Goal: Task Accomplishment & Management: Complete application form

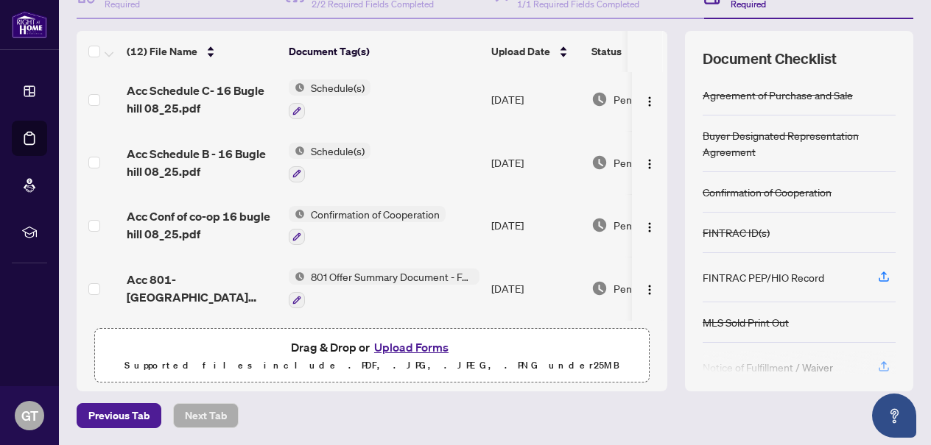
click at [405, 349] on button "Upload Forms" at bounding box center [411, 347] width 83 height 19
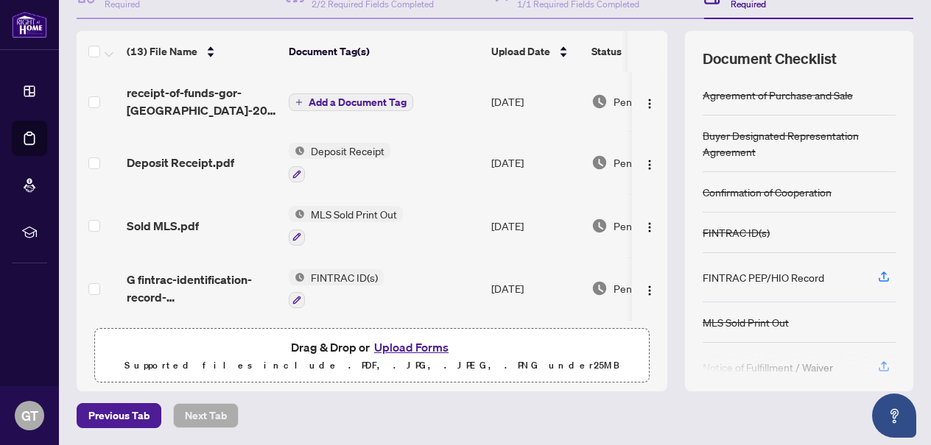
click at [354, 104] on span "Add a Document Tag" at bounding box center [357, 102] width 98 height 10
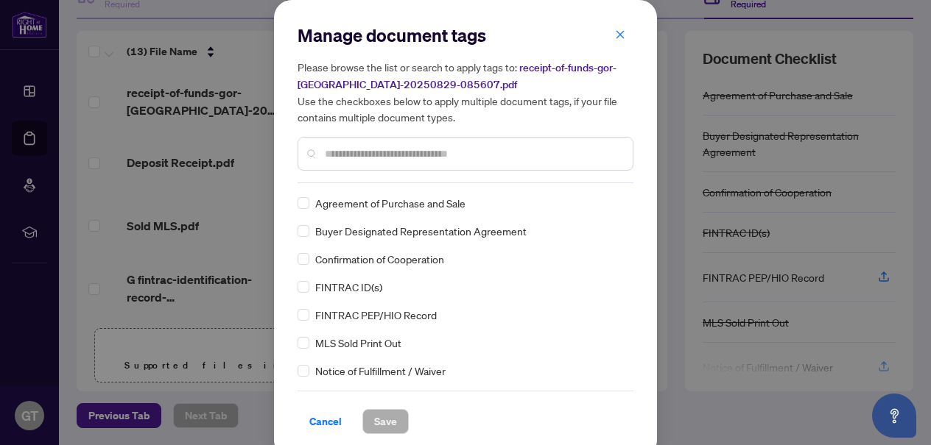
click at [364, 157] on input "text" at bounding box center [473, 154] width 296 height 16
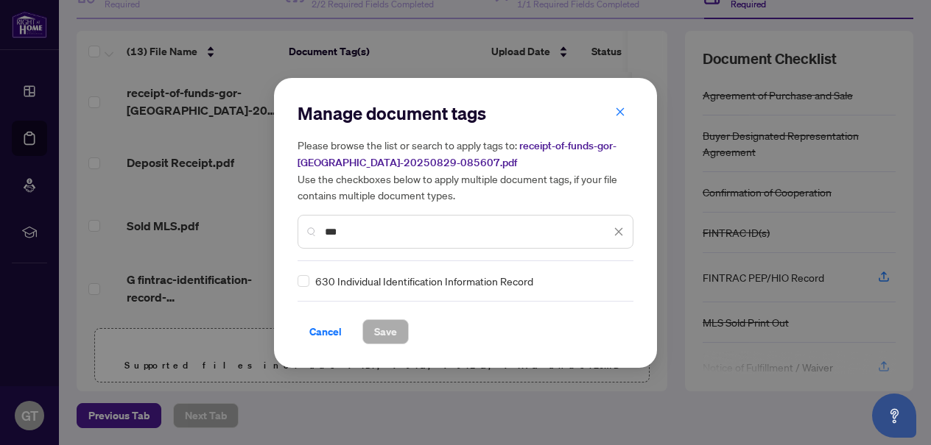
click at [368, 231] on input "***" at bounding box center [468, 232] width 286 height 16
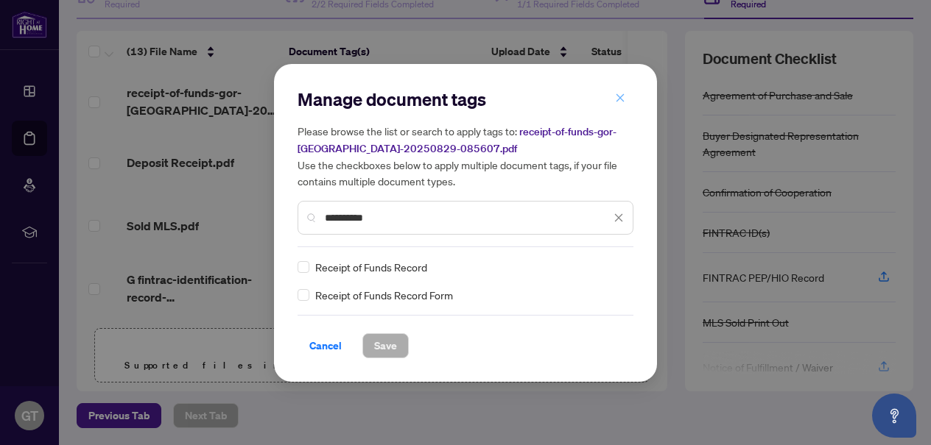
type input "**********"
click at [621, 99] on icon "close" at bounding box center [620, 98] width 8 height 8
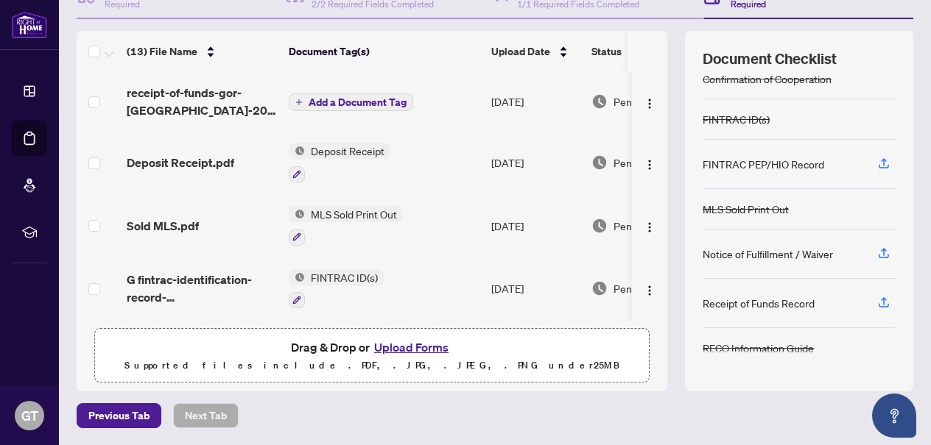
scroll to position [113, 0]
drag, startPoint x: 816, startPoint y: 303, endPoint x: 702, endPoint y: 306, distance: 114.1
click at [702, 306] on div "Receipt of Funds Record" at bounding box center [798, 303] width 193 height 49
copy div "Receipt of Funds Record"
click at [363, 101] on span "Add a Document Tag" at bounding box center [357, 102] width 98 height 10
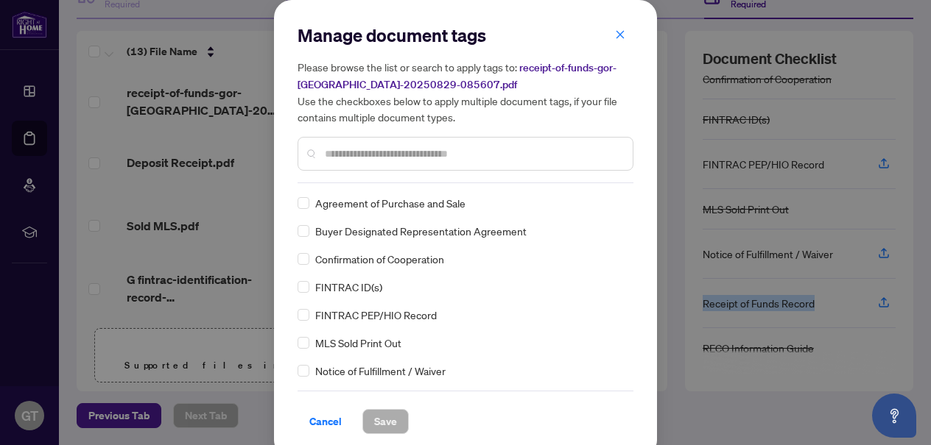
click at [356, 153] on input "text" at bounding box center [473, 154] width 296 height 16
paste input "**********"
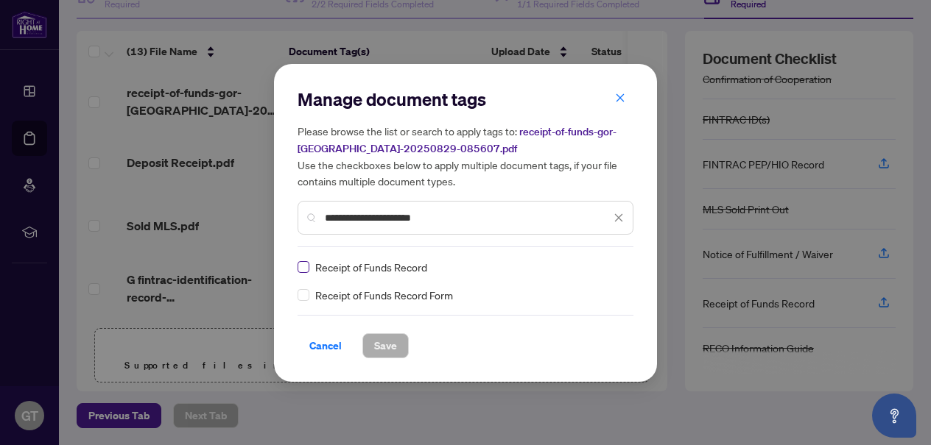
type input "**********"
click at [395, 343] on span "Save" at bounding box center [385, 346] width 23 height 24
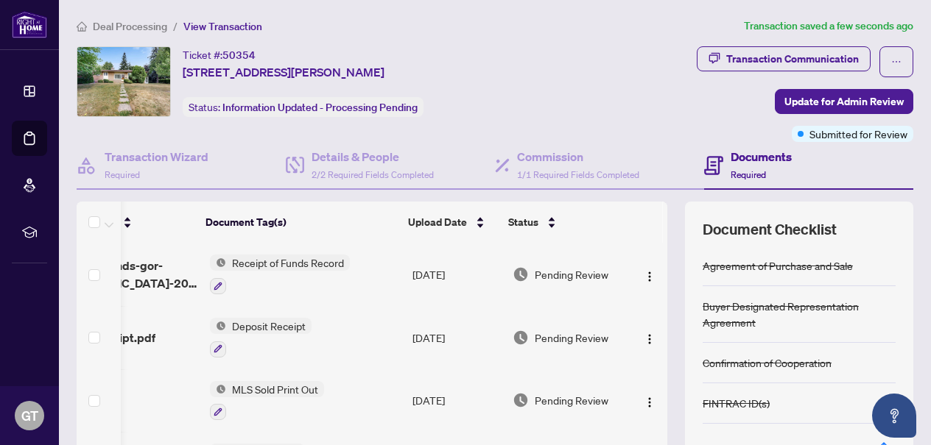
scroll to position [0, 0]
click at [836, 102] on span "Update for Admin Review" at bounding box center [843, 102] width 119 height 24
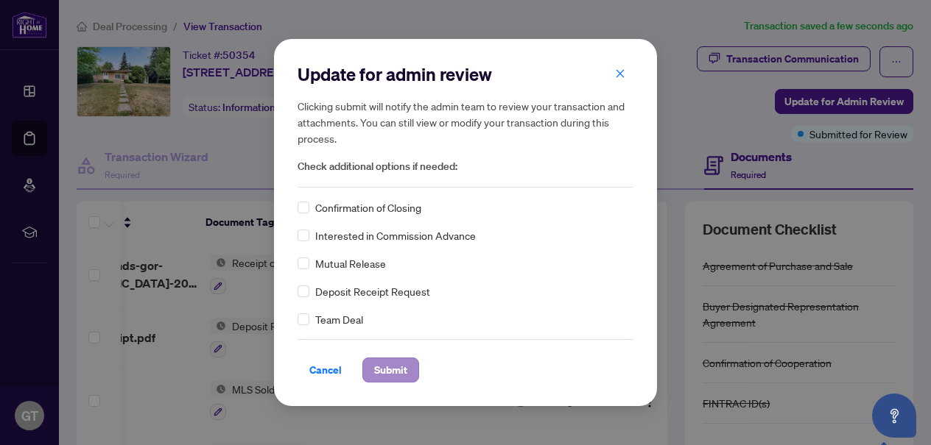
click at [395, 374] on span "Submit" at bounding box center [390, 371] width 33 height 24
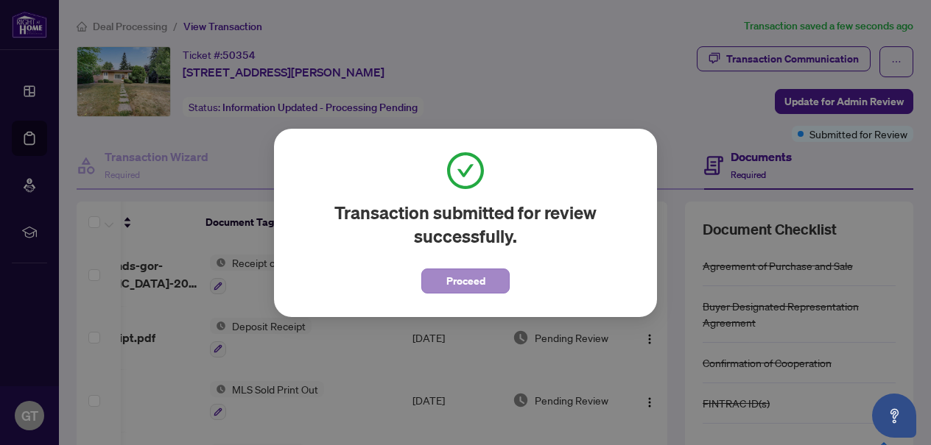
click at [453, 280] on span "Proceed" at bounding box center [465, 281] width 39 height 24
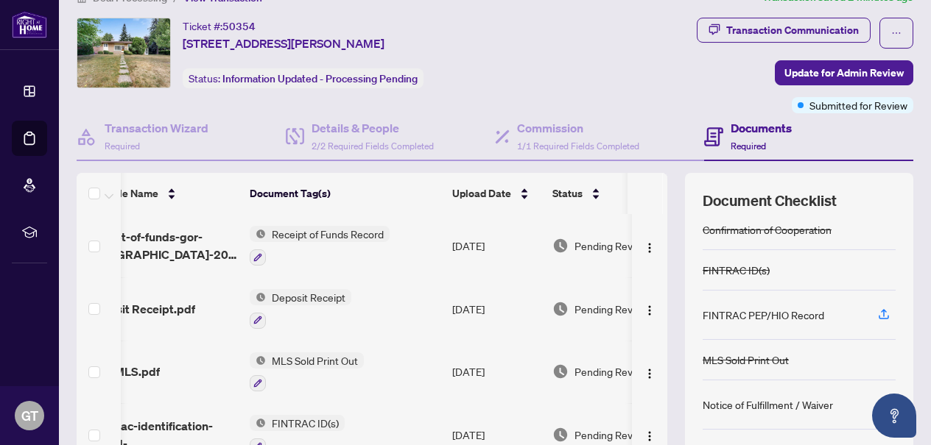
scroll to position [42, 0]
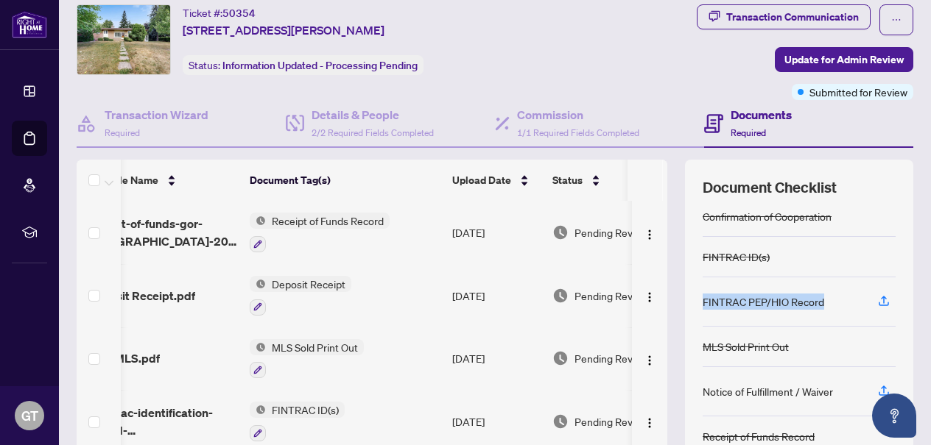
drag, startPoint x: 825, startPoint y: 299, endPoint x: 700, endPoint y: 307, distance: 124.7
click at [700, 307] on div "Document Checklist Agreement of Purchase and Sale Buyer Designated Representati…" at bounding box center [799, 340] width 228 height 361
copy div "FINTRAC PEP/HIO Record"
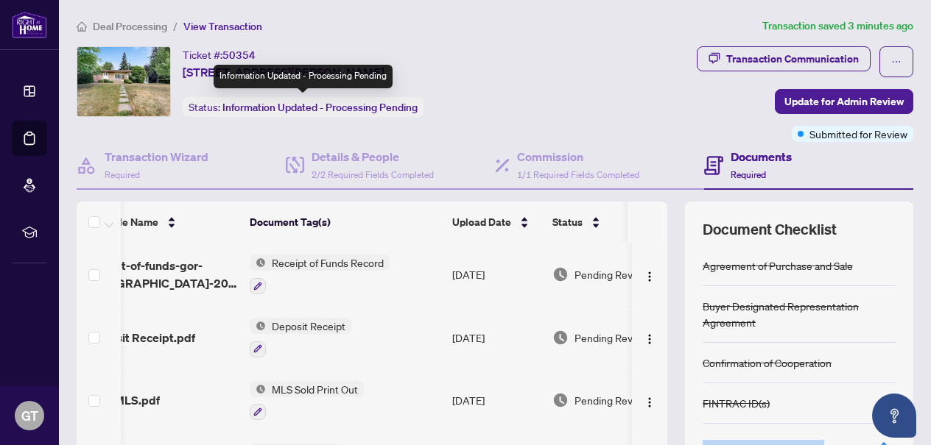
scroll to position [0, 0]
